Goal: Information Seeking & Learning: Learn about a topic

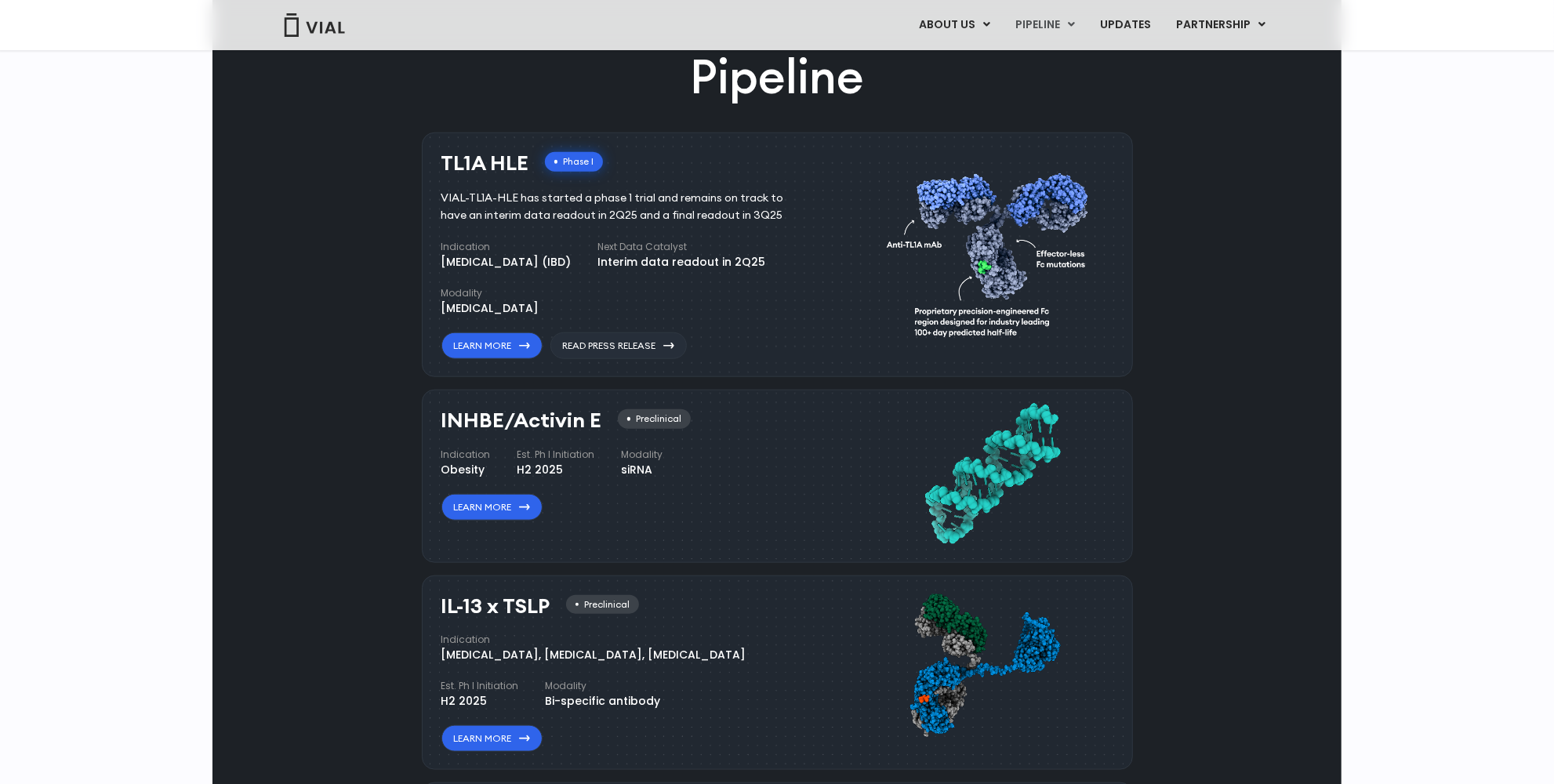
scroll to position [1028, 0]
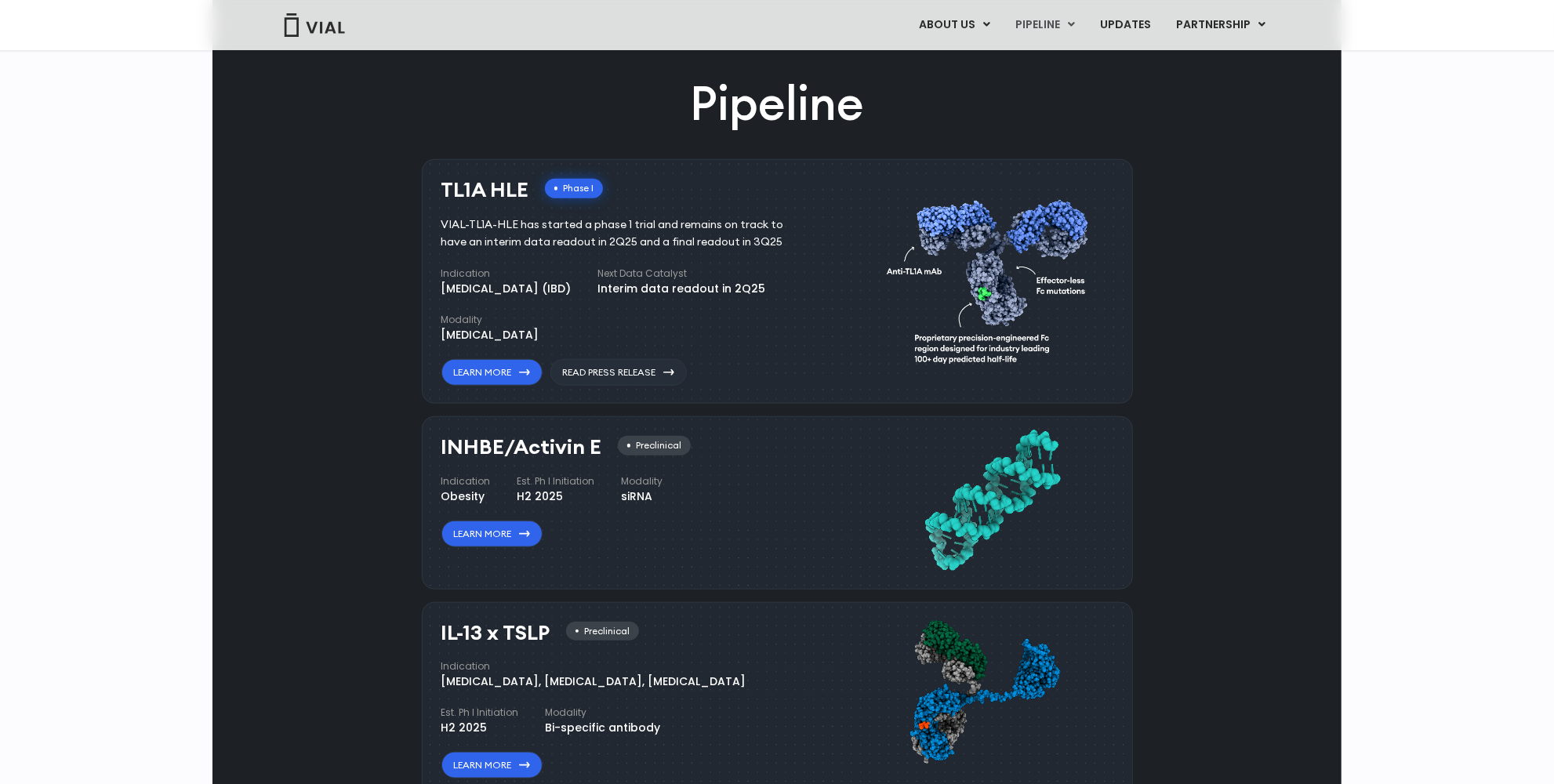
click at [466, 217] on div "VIAL-TL1A-HLE has started a phase 1 trial and remains on track to have an inter…" at bounding box center [625, 234] width 366 height 35
click at [516, 229] on div "VIAL-TL1A-HLE has started a phase 1 trial and remains on track to have an inter…" at bounding box center [625, 234] width 366 height 35
drag, startPoint x: 516, startPoint y: 229, endPoint x: 436, endPoint y: 227, distance: 80.0
click at [436, 227] on div "TL1A HLE Phase I VIAL-TL1A-HLE has started a phase 1 trial and remains on track…" at bounding box center [777, 282] width 712 height 246
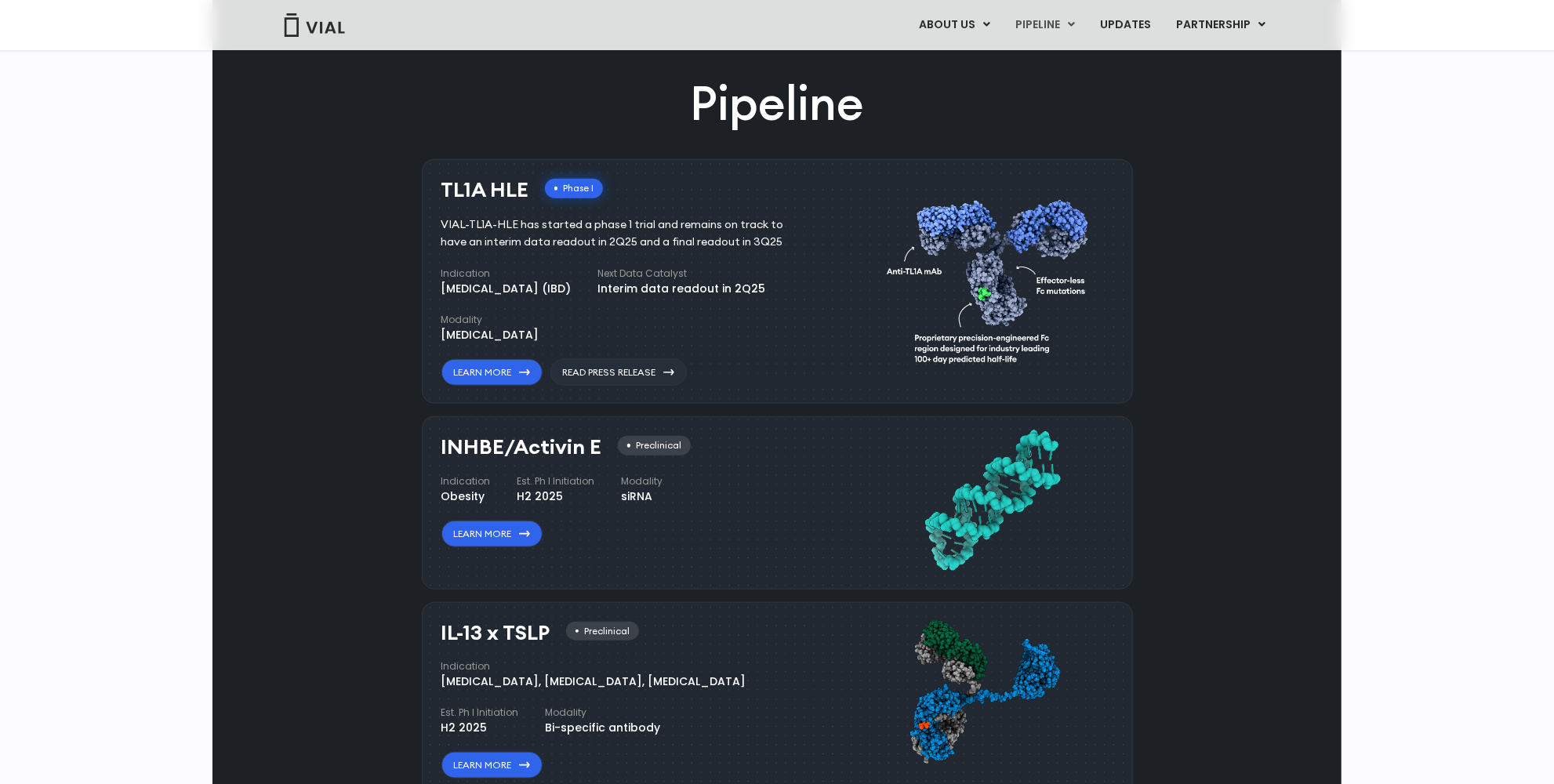
click at [383, 234] on div "Pipeline TL1A HLE Phase I VIAL-TL1A-HLE has started a phase 1 trial and remains…" at bounding box center [777, 623] width 1093 height 1106
drag, startPoint x: 520, startPoint y: 224, endPoint x: 440, endPoint y: 220, distance: 80.1
click at [442, 221] on div "VIAL-TL1A-HLE has started a phase 1 trial and remains on track to have an inter…" at bounding box center [625, 234] width 366 height 35
click at [347, 226] on div "Pipeline TL1A HLE Phase I VIAL-TL1A-HLE has started a phase 1 trial and remains…" at bounding box center [777, 623] width 1093 height 1106
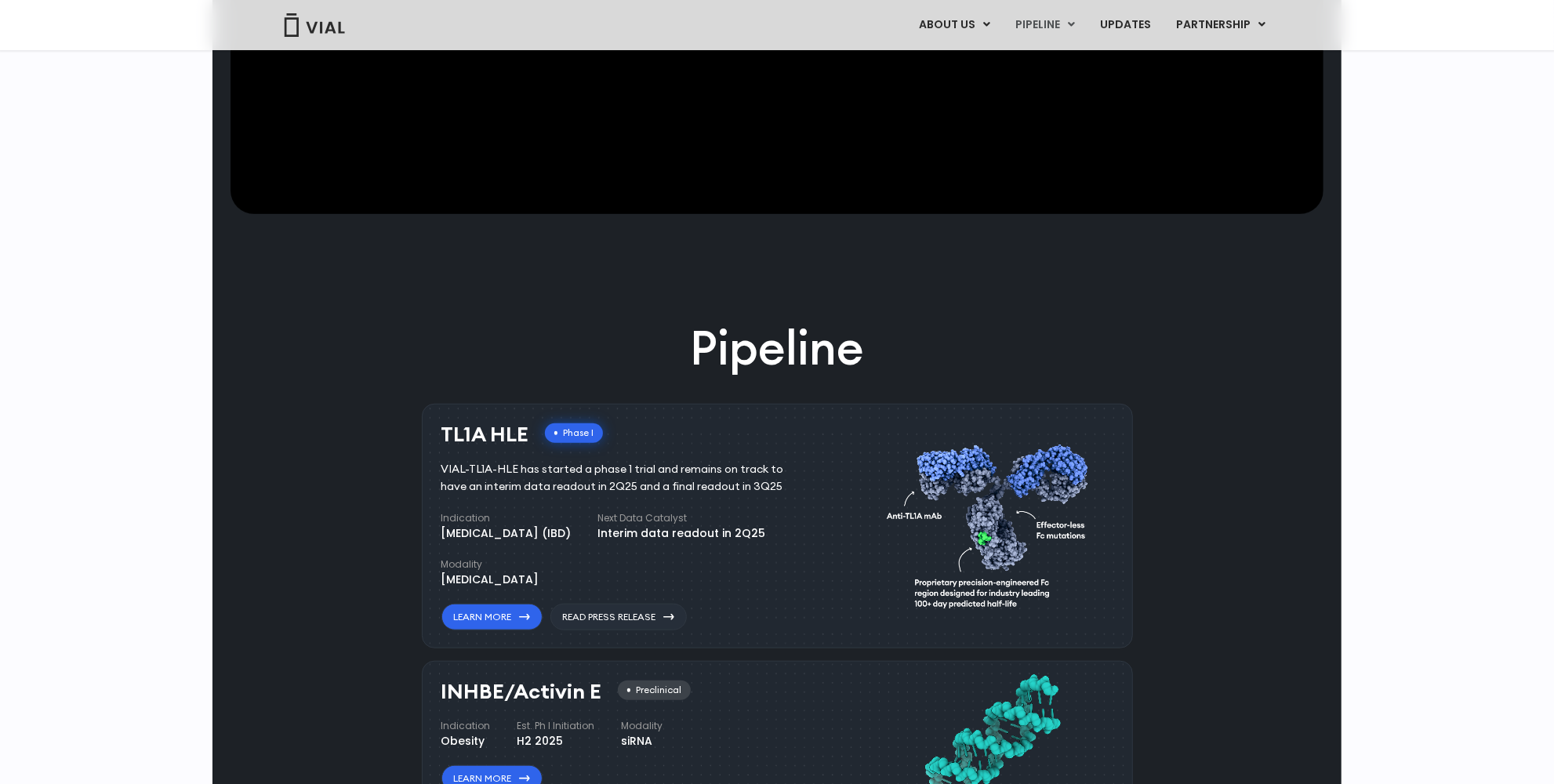
scroll to position [854, 0]
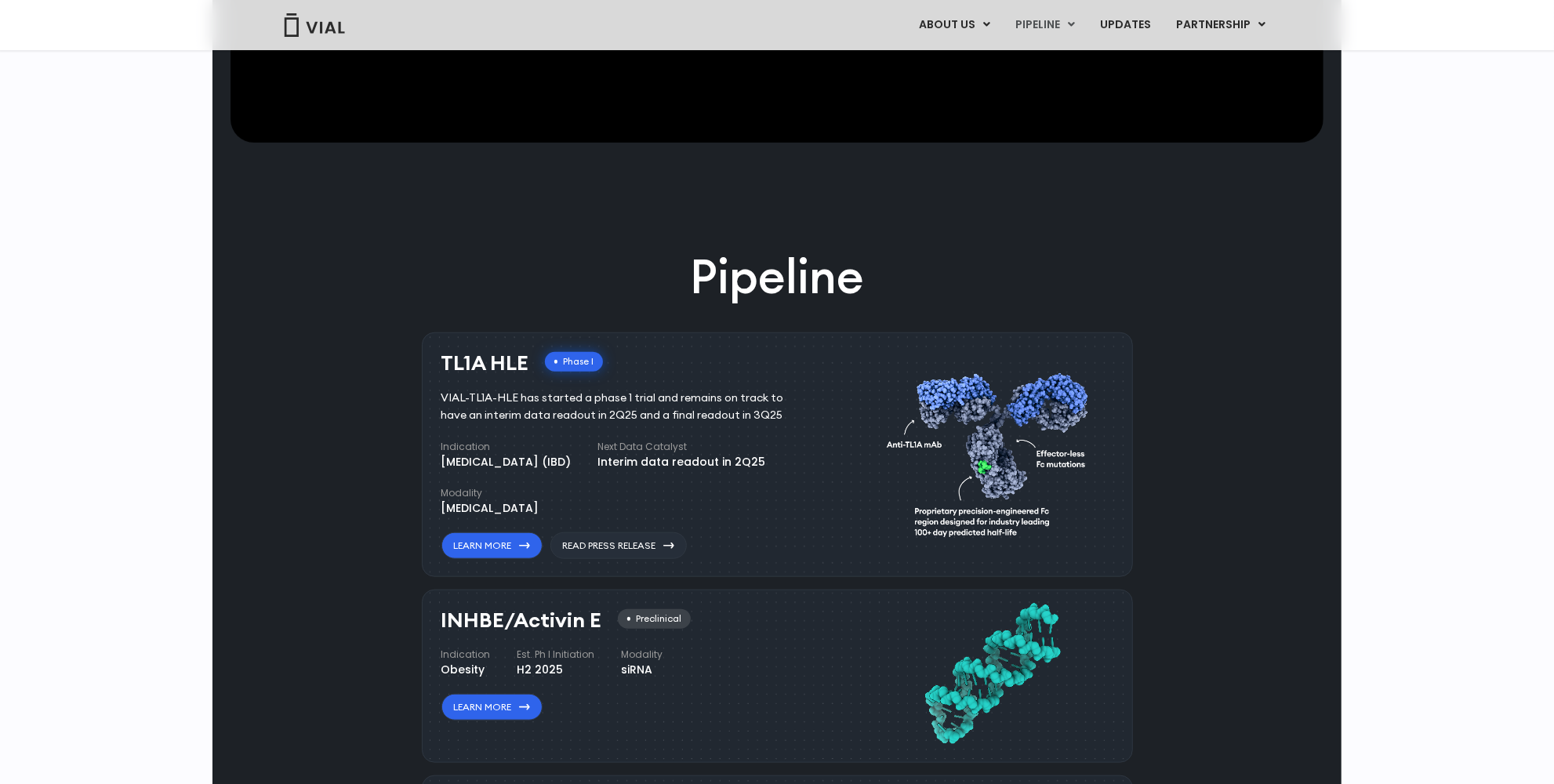
click at [503, 407] on div "VIAL-TL1A-HLE has started a phase 1 trial and remains on track to have an inter…" at bounding box center [625, 406] width 366 height 35
click at [503, 404] on div "VIAL-TL1A-HLE has started a phase 1 trial and remains on track to have an inter…" at bounding box center [625, 406] width 366 height 35
click at [503, 403] on div "VIAL-TL1A-HLE has started a phase 1 trial and remains on track to have an inter…" at bounding box center [625, 406] width 366 height 35
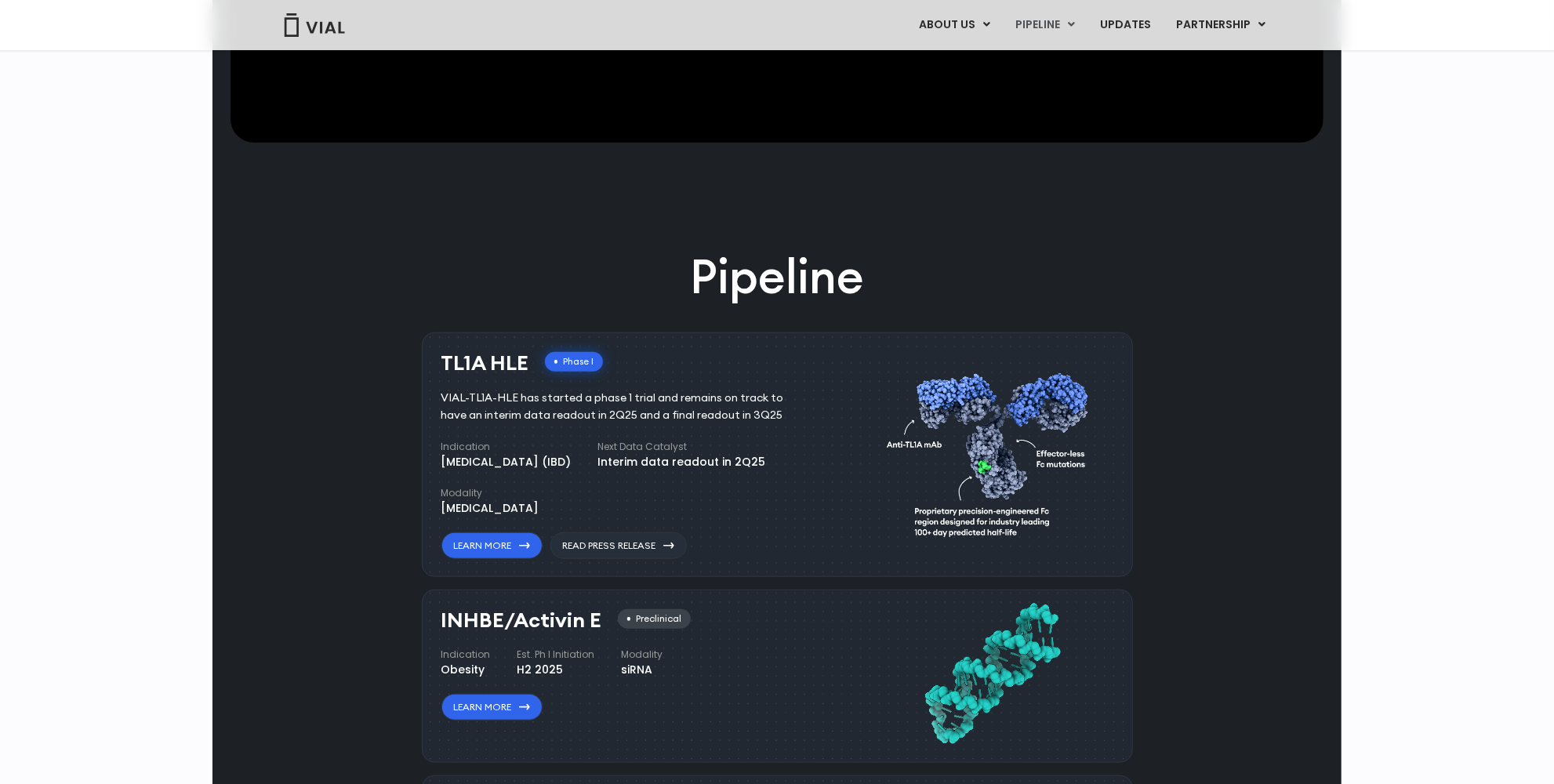
click at [503, 403] on div "VIAL-TL1A-HLE has started a phase 1 trial and remains on track to have an inter…" at bounding box center [625, 406] width 366 height 35
click at [503, 402] on div "VIAL-TL1A-HLE has started a phase 1 trial and remains on track to have an inter…" at bounding box center [625, 406] width 366 height 35
click at [531, 398] on div "VIAL-TL1A-HLE has started a phase 1 trial and remains on track to have an inter…" at bounding box center [625, 406] width 366 height 35
